Goal: Information Seeking & Learning: Find specific fact

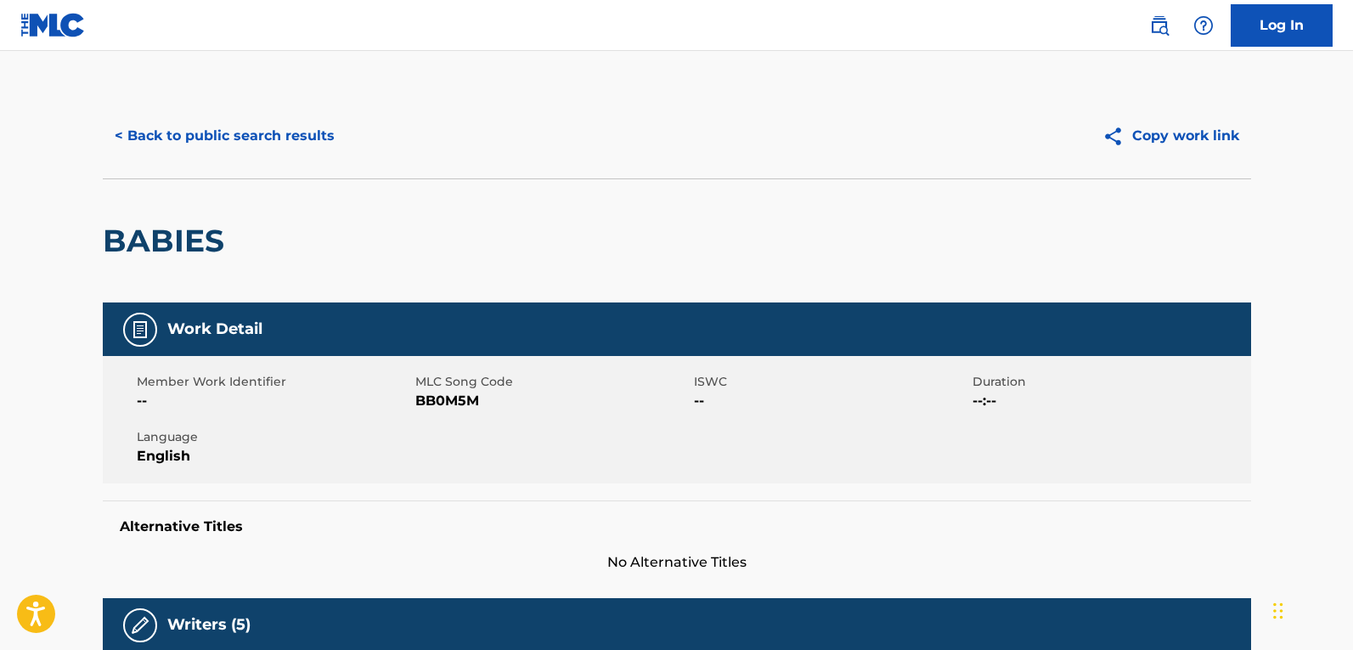
click at [230, 137] on button "< Back to public search results" at bounding box center [225, 136] width 244 height 42
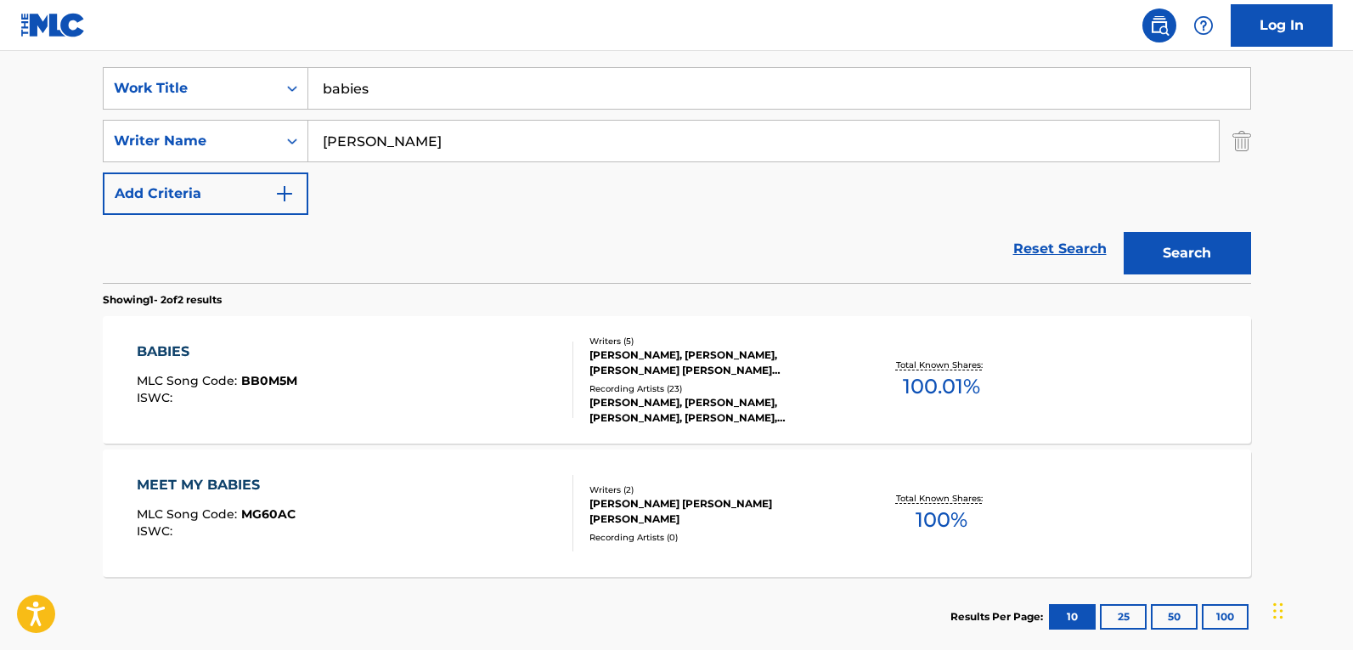
drag, startPoint x: 177, startPoint y: 89, endPoint x: 3, endPoint y: 100, distance: 173.6
click at [3, 93] on main "The MLC Public Work Search The accuracy and completeness of The MLC's data is d…" at bounding box center [676, 202] width 1353 height 925
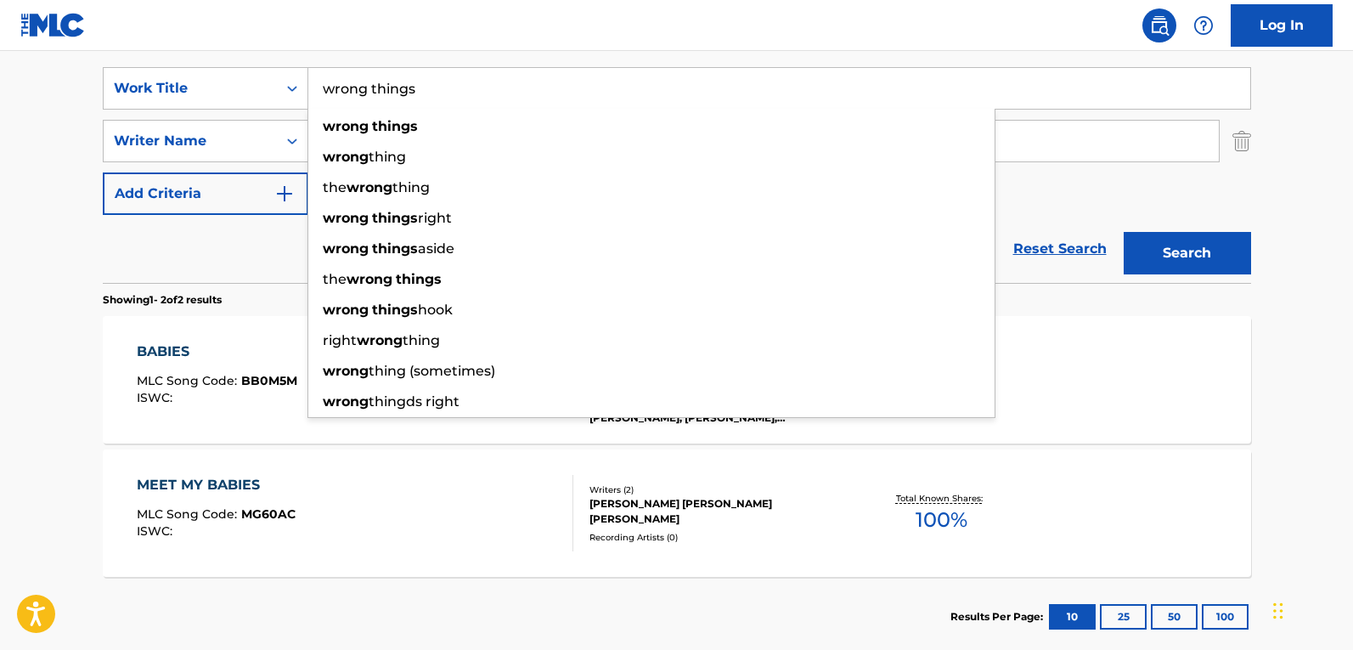
type input "wrong things"
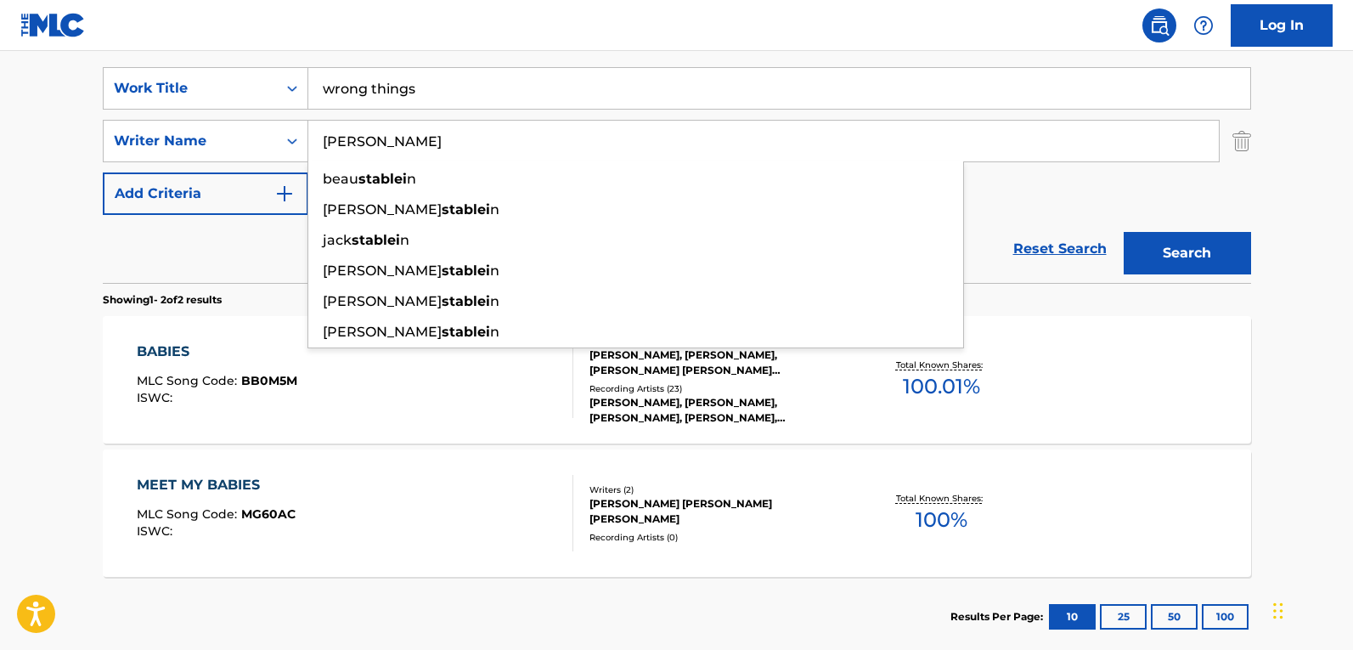
click at [1124, 232] on button "Search" at bounding box center [1187, 253] width 127 height 42
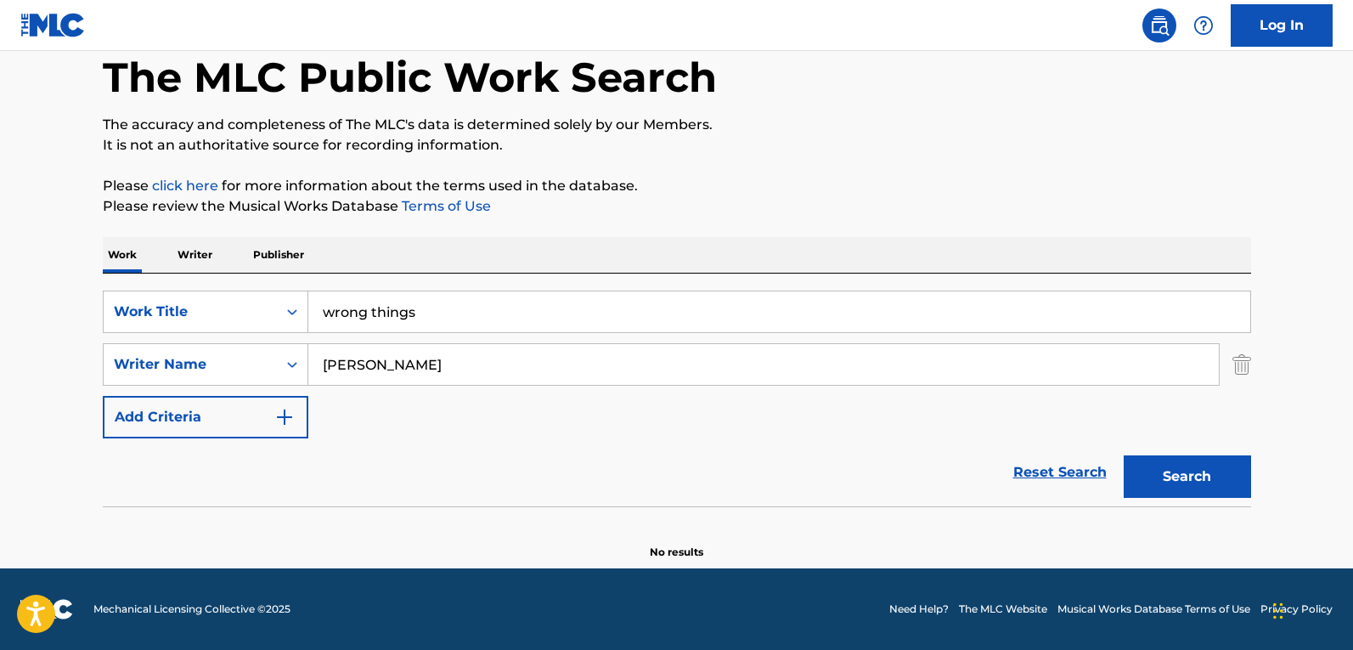
scroll to position [87, 0]
click at [1124, 455] on button "Search" at bounding box center [1187, 476] width 127 height 42
type input "s"
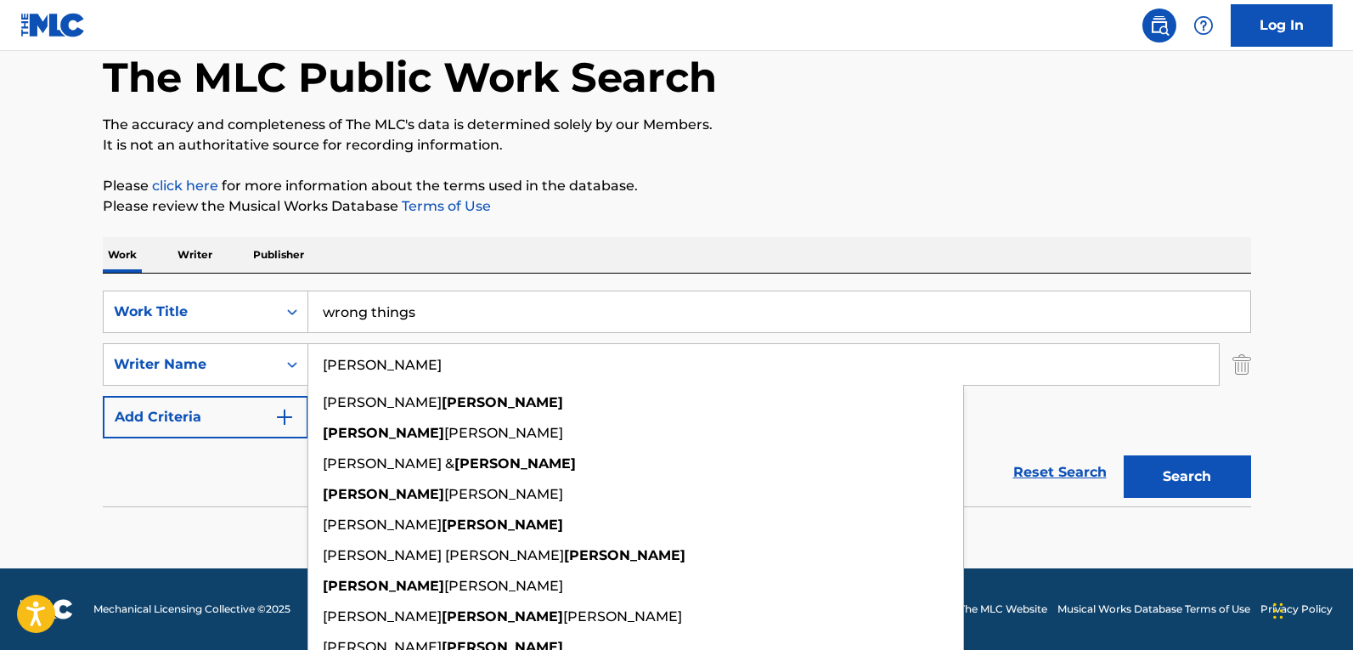
type input "[PERSON_NAME]"
click at [1124, 455] on button "Search" at bounding box center [1187, 476] width 127 height 42
